Goal: Browse casually

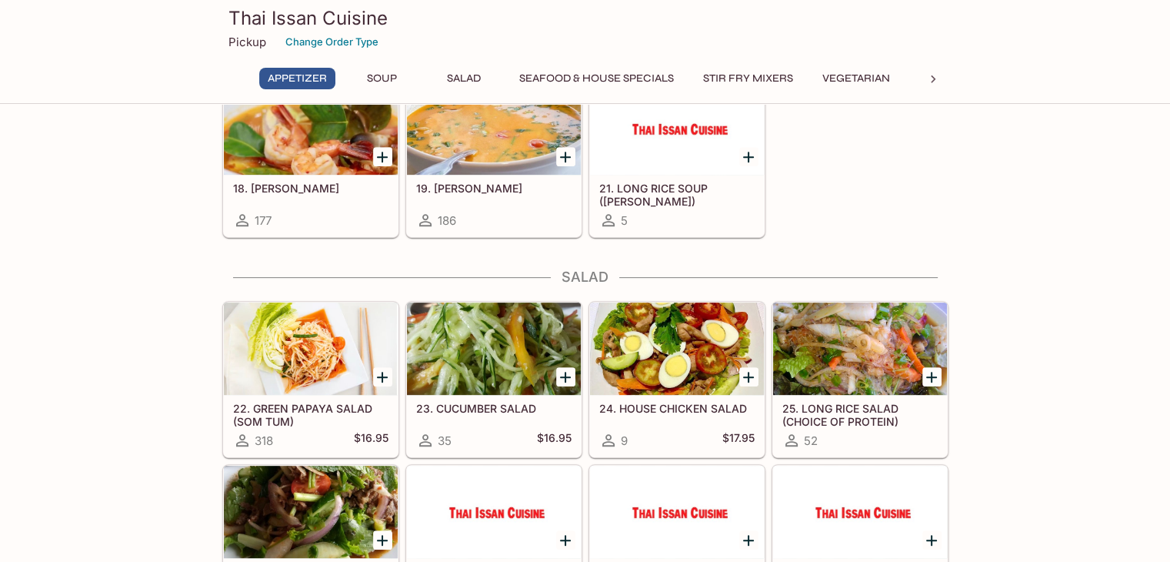
scroll to position [692, 0]
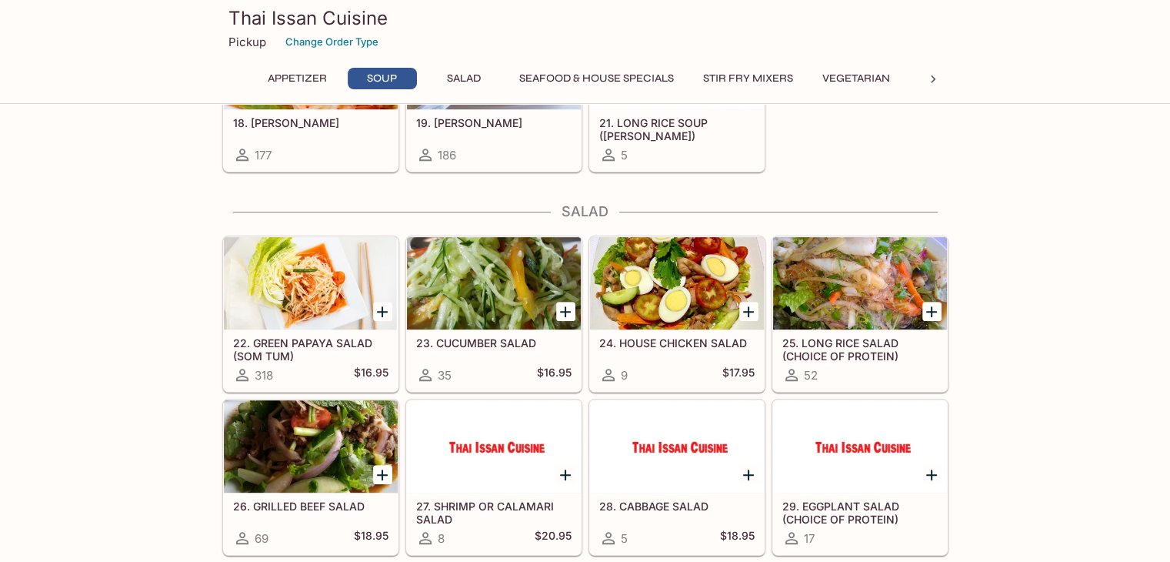
click at [329, 281] on div at bounding box center [311, 283] width 174 height 92
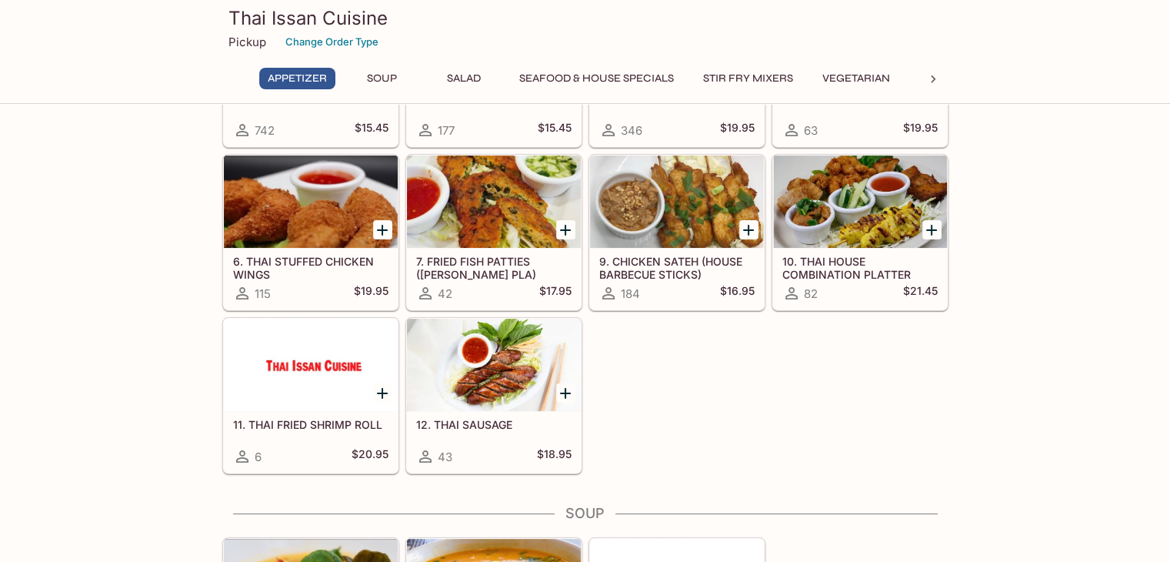
scroll to position [169, 0]
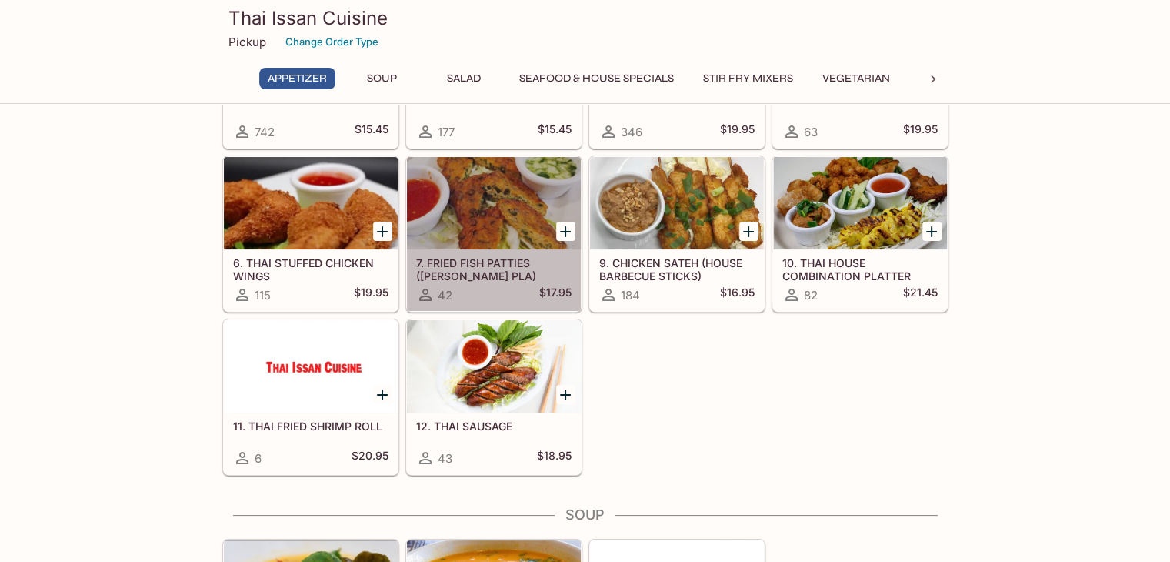
click at [488, 219] on div at bounding box center [494, 203] width 174 height 92
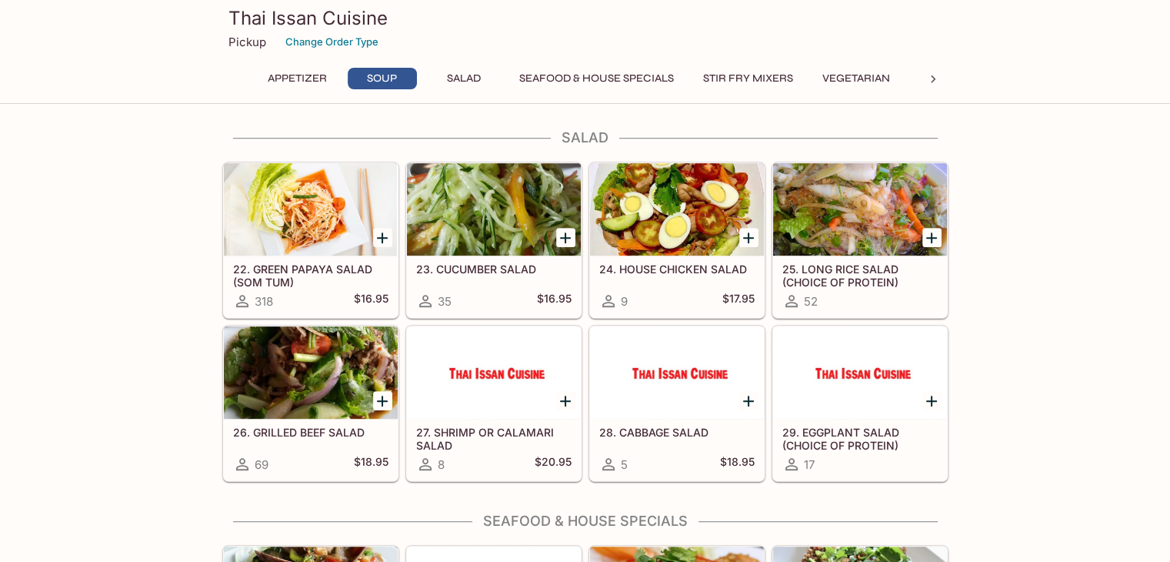
scroll to position [769, 0]
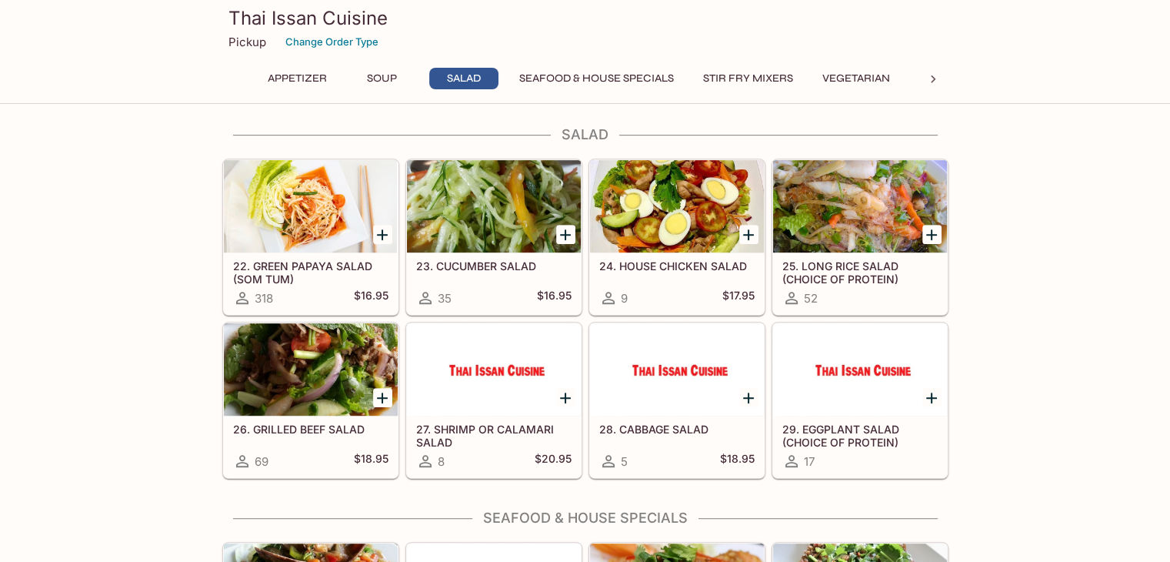
click at [507, 372] on div at bounding box center [494, 369] width 174 height 92
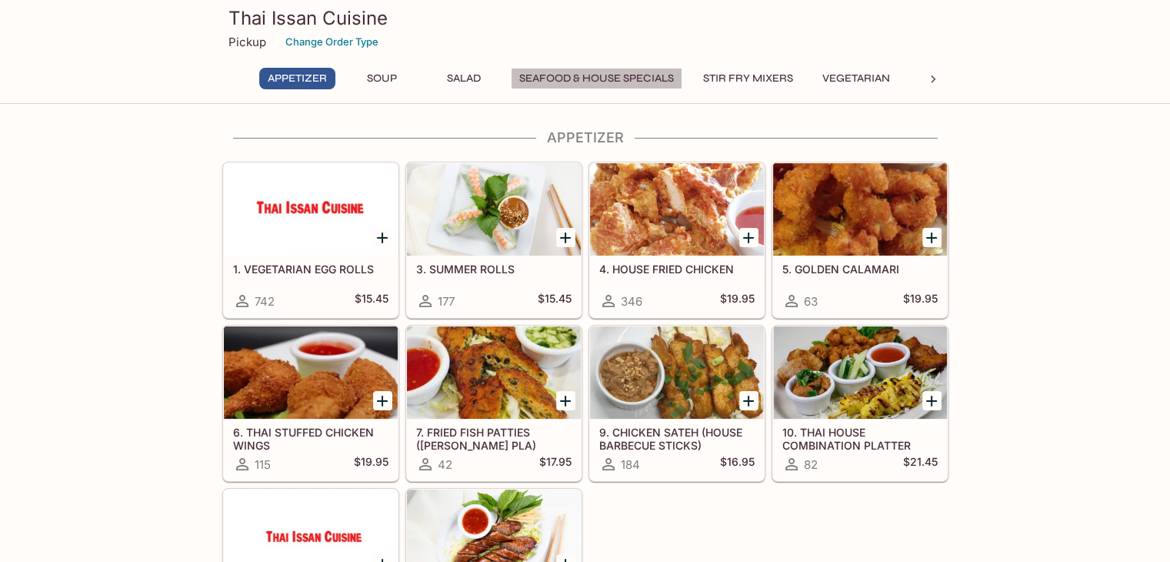
click at [579, 82] on button "Seafood & House Specials" at bounding box center [597, 79] width 172 height 22
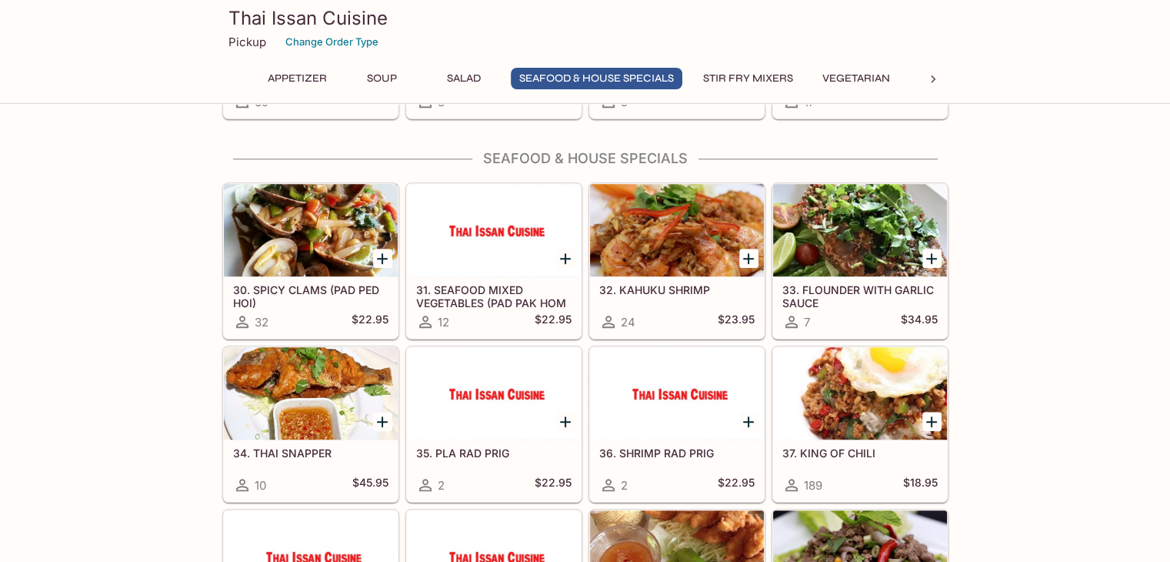
scroll to position [1144, 0]
